Goal: Task Accomplishment & Management: Use online tool/utility

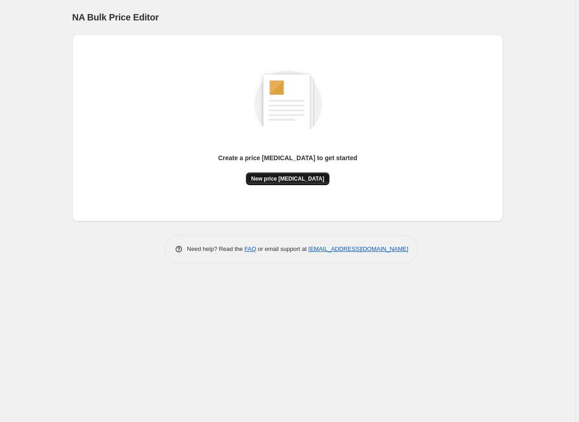
click at [285, 181] on span "New price [MEDICAL_DATA]" at bounding box center [287, 178] width 73 height 7
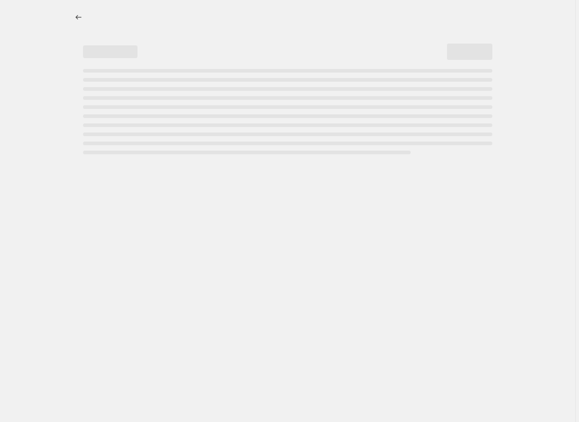
select select "percentage"
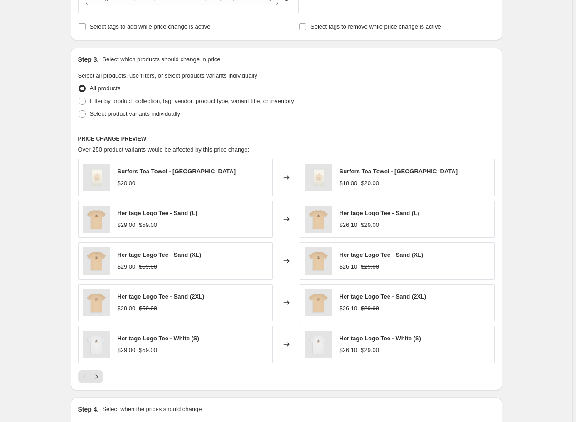
scroll to position [382, 0]
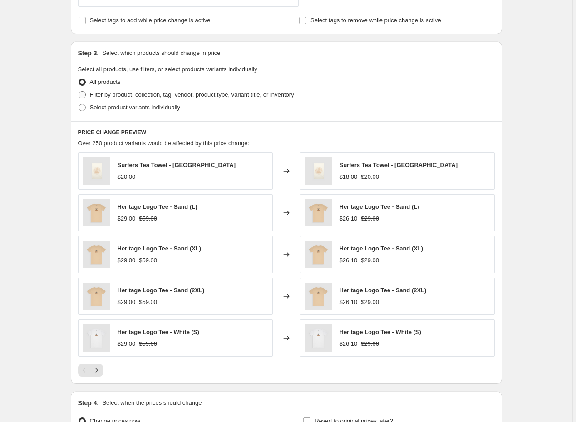
click at [83, 93] on span at bounding box center [81, 94] width 7 height 7
click at [79, 92] on input "Filter by product, collection, tag, vendor, product type, variant title, or inv…" at bounding box center [78, 91] width 0 height 0
radio input "true"
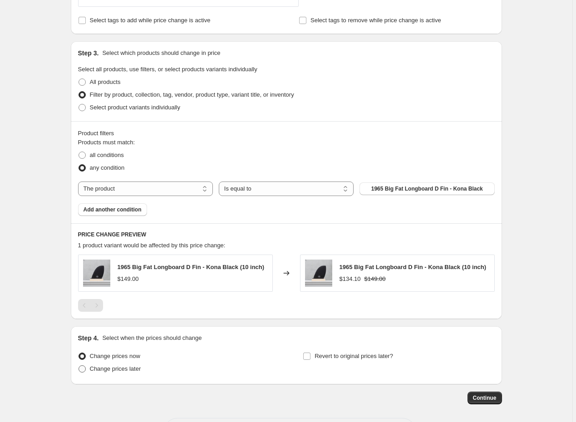
click at [84, 366] on span at bounding box center [81, 368] width 7 height 7
click at [79, 366] on input "Change prices later" at bounding box center [78, 365] width 0 height 0
radio input "true"
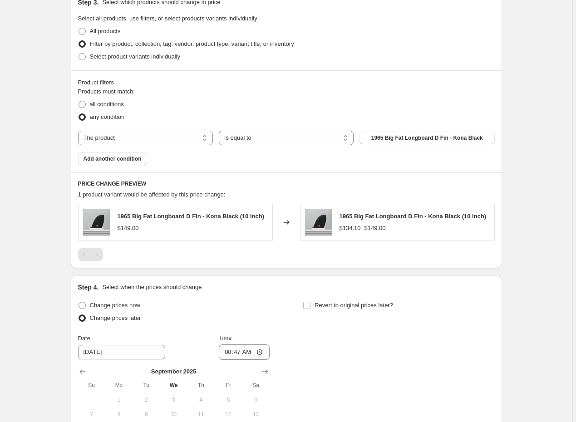
scroll to position [435, 0]
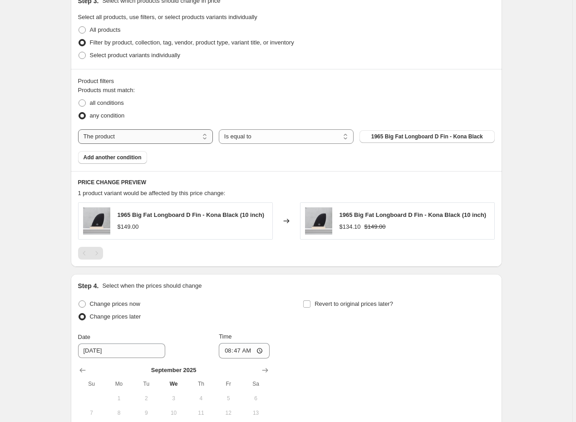
select select "collection"
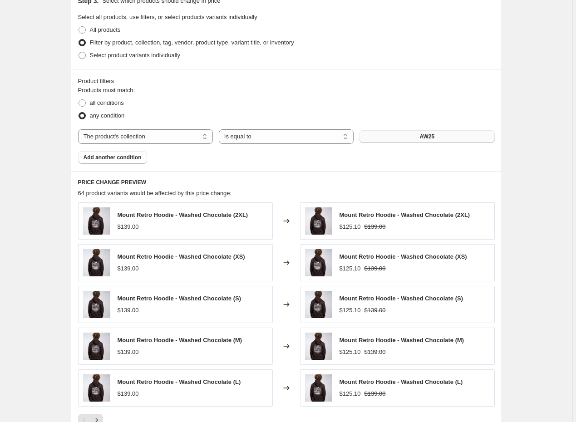
click at [410, 139] on button "AW25" at bounding box center [426, 136] width 135 height 13
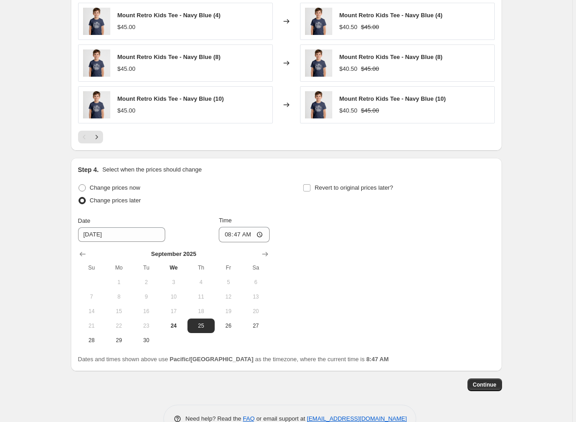
scroll to position [724, 0]
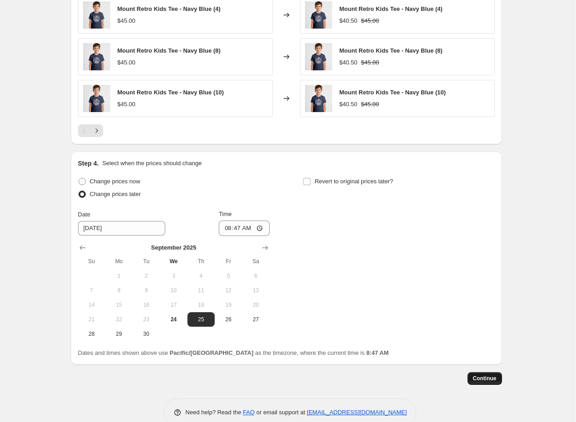
click at [493, 381] on span "Continue" at bounding box center [485, 378] width 24 height 7
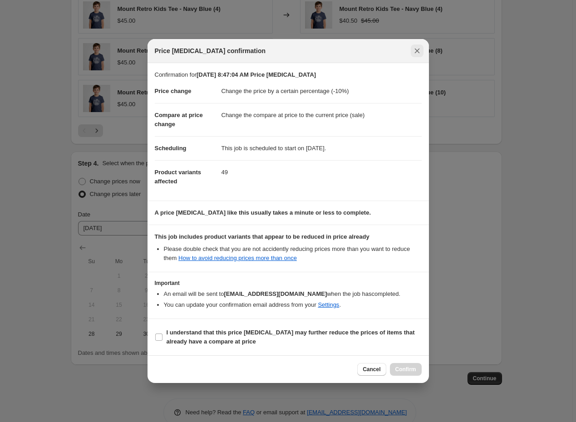
click at [412, 49] on icon "Close" at bounding box center [416, 50] width 9 height 9
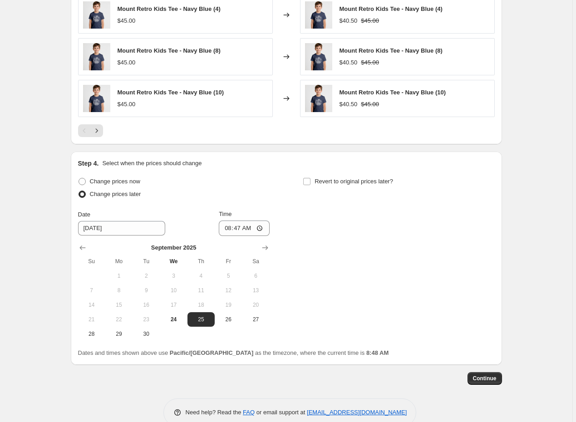
scroll to position [714, 0]
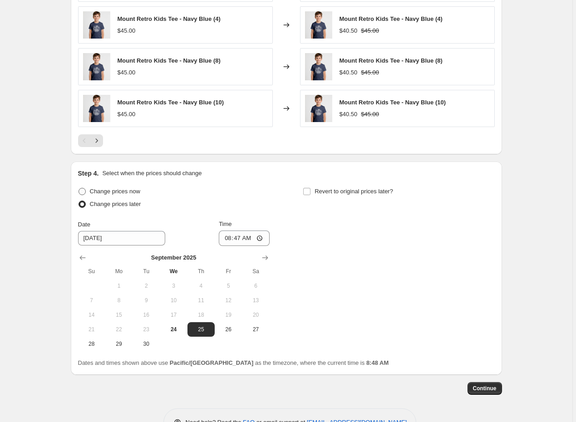
click at [85, 192] on span at bounding box center [81, 191] width 7 height 7
click at [79, 188] on input "Change prices now" at bounding box center [78, 188] width 0 height 0
radio input "true"
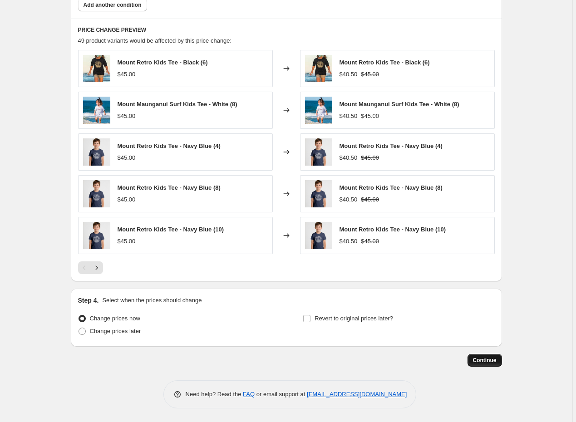
click at [490, 363] on span "Continue" at bounding box center [485, 360] width 24 height 7
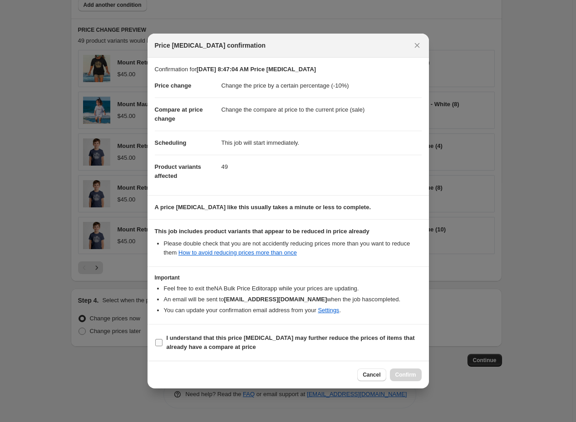
click at [157, 341] on input "I understand that this price [MEDICAL_DATA] may further reduce the prices of it…" at bounding box center [158, 342] width 7 height 7
checkbox input "true"
click at [399, 374] on span "Confirm" at bounding box center [405, 374] width 21 height 7
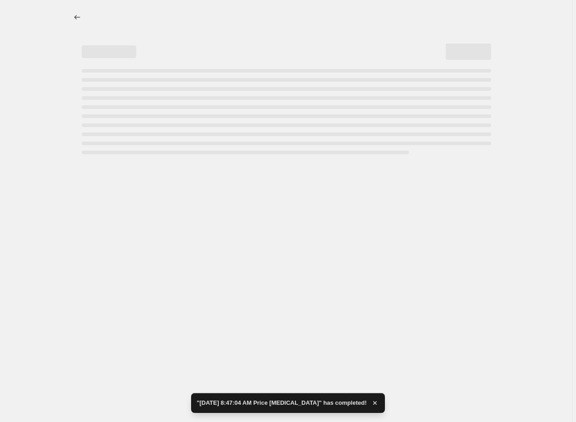
select select "percentage"
select select "collection"
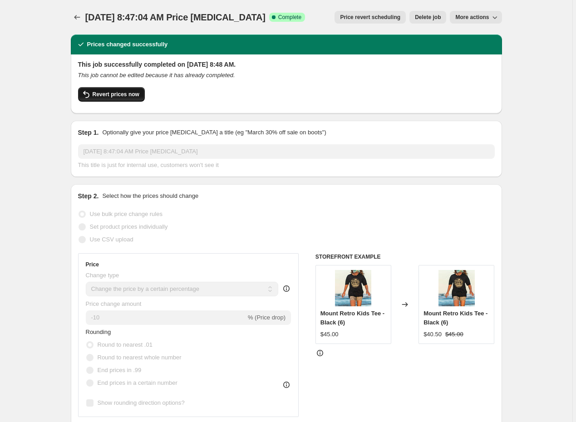
click at [121, 100] on button "Revert prices now" at bounding box center [111, 94] width 67 height 15
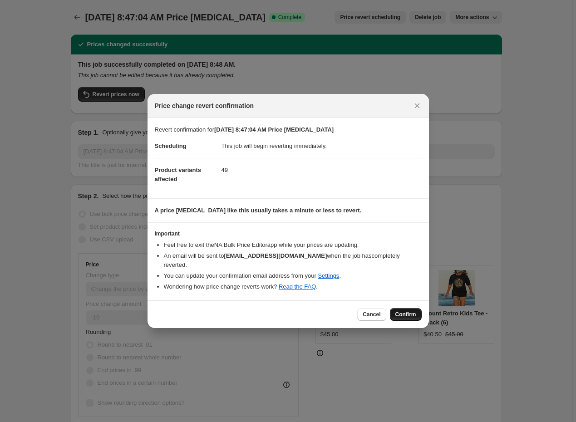
click at [404, 311] on span "Confirm" at bounding box center [405, 314] width 21 height 7
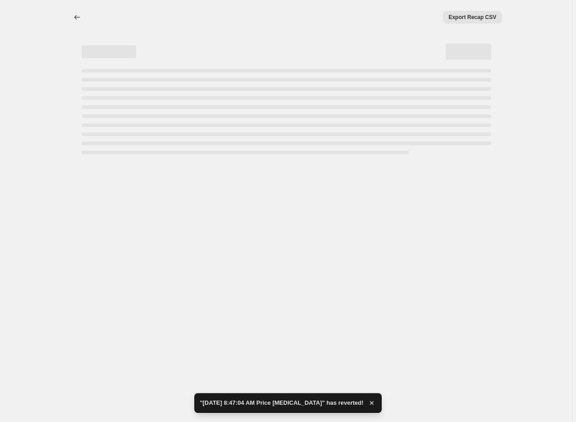
select select "percentage"
select select "collection"
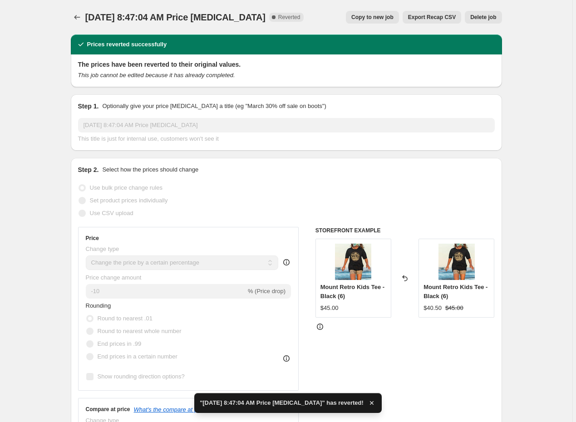
click at [477, 19] on span "Delete job" at bounding box center [483, 17] width 26 height 7
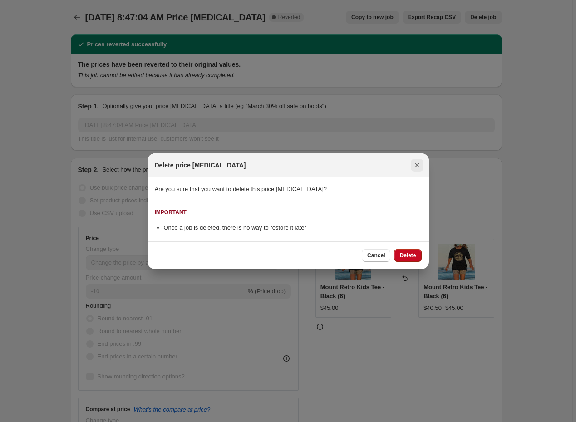
click at [416, 164] on icon "Close" at bounding box center [416, 164] width 5 height 5
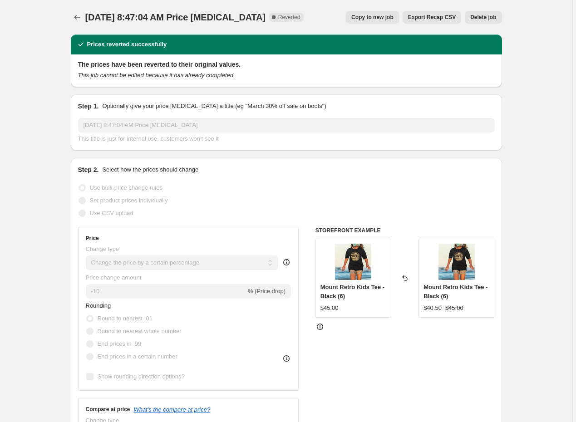
click at [465, 11] on div "Delete job" at bounding box center [483, 17] width 37 height 13
click at [472, 14] on button "Delete job" at bounding box center [483, 17] width 37 height 13
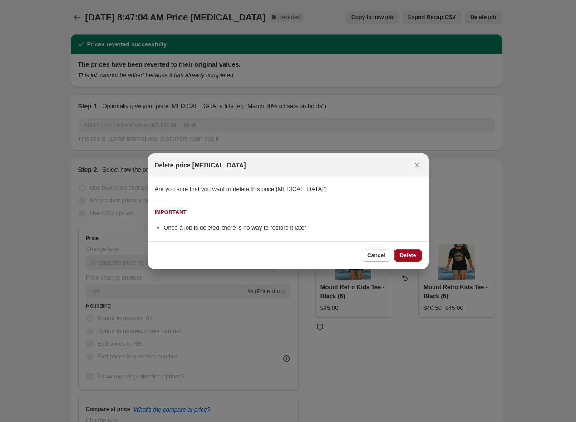
click at [400, 251] on button "Delete" at bounding box center [407, 255] width 27 height 13
